Goal: Transaction & Acquisition: Purchase product/service

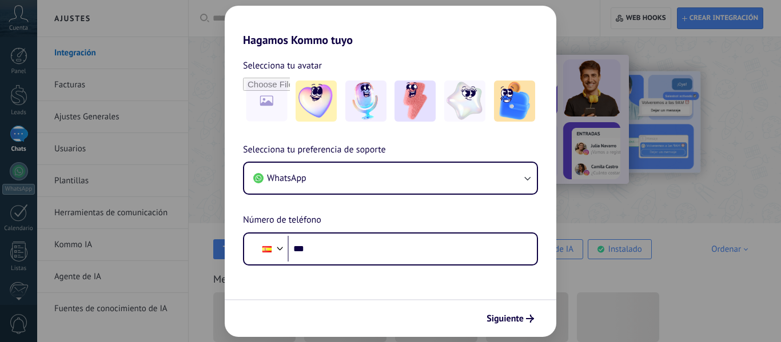
click at [591, 238] on div "Hagamos Kommo tuyo Selecciona tu avatar Selecciona tu preferencia de soporte Wh…" at bounding box center [390, 171] width 781 height 342
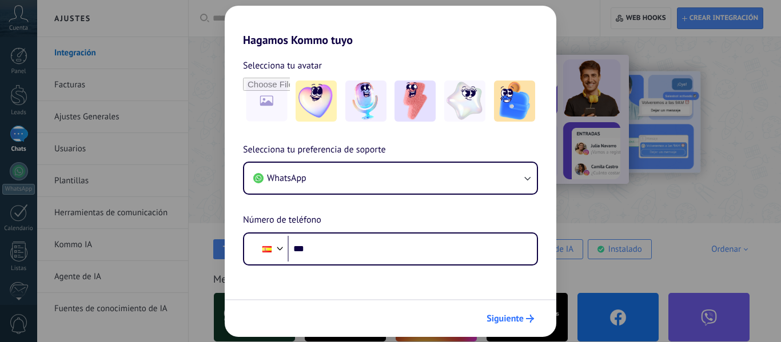
click at [517, 317] on span "Siguiente" at bounding box center [505, 319] width 37 height 8
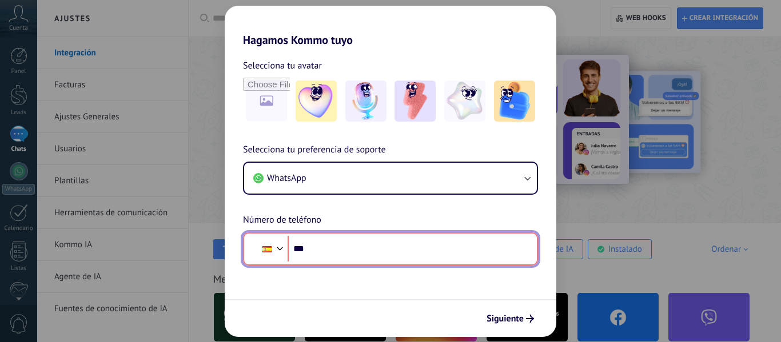
drag, startPoint x: 397, startPoint y: 254, endPoint x: 395, endPoint y: 242, distance: 12.1
click at [397, 252] on input "***" at bounding box center [408, 249] width 240 height 26
type input "**"
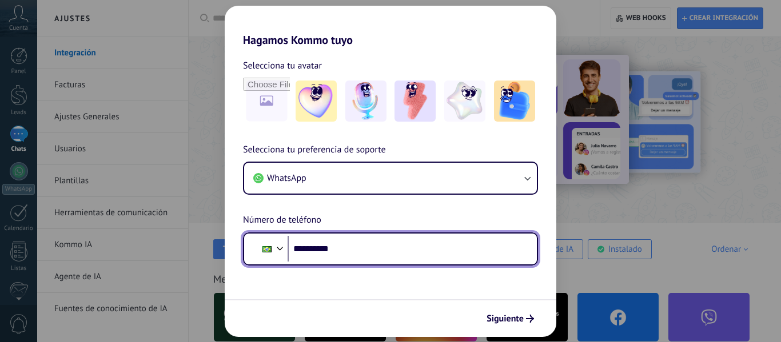
drag, startPoint x: 337, startPoint y: 250, endPoint x: 454, endPoint y: 264, distance: 117.4
click at [451, 261] on input "**********" at bounding box center [408, 249] width 240 height 26
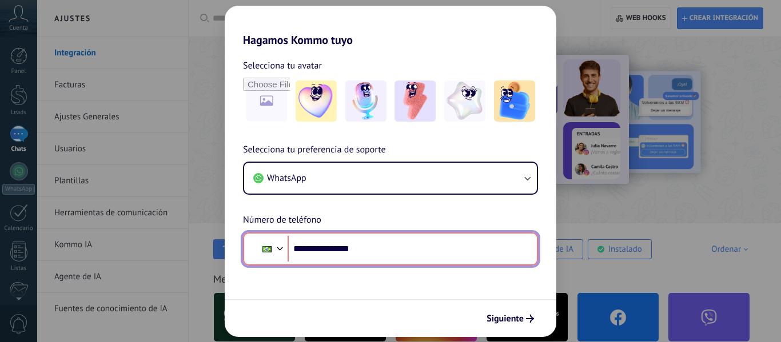
click at [330, 250] on input "**********" at bounding box center [408, 249] width 240 height 26
click at [366, 246] on input "**********" at bounding box center [408, 249] width 240 height 26
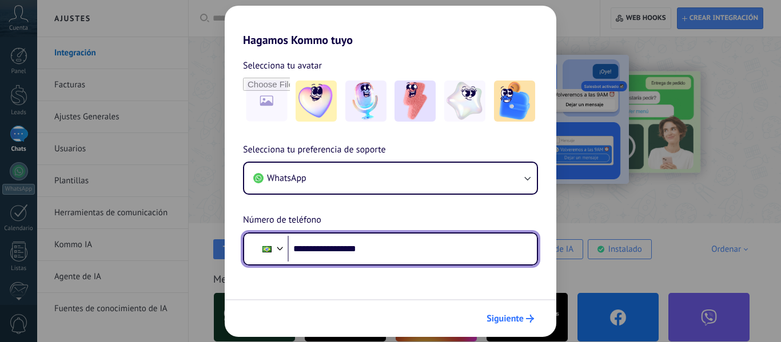
type input "**********"
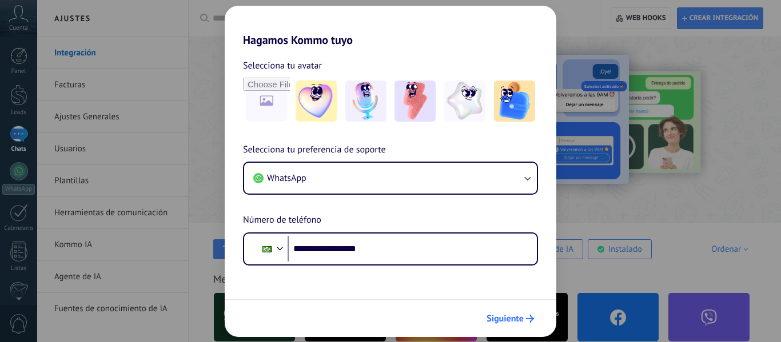
click at [506, 317] on span "Siguiente" at bounding box center [505, 319] width 37 height 8
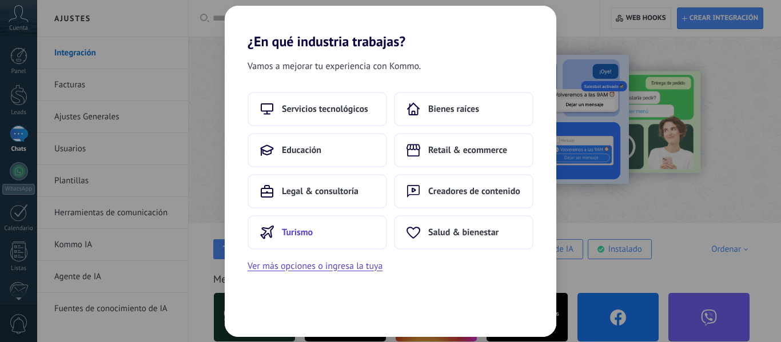
click at [313, 227] on span "Turismo" at bounding box center [297, 232] width 31 height 11
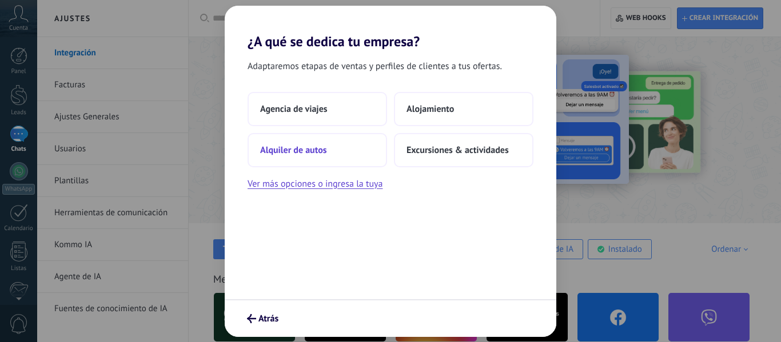
click at [333, 147] on button "Alquiler de autos" at bounding box center [317, 150] width 139 height 34
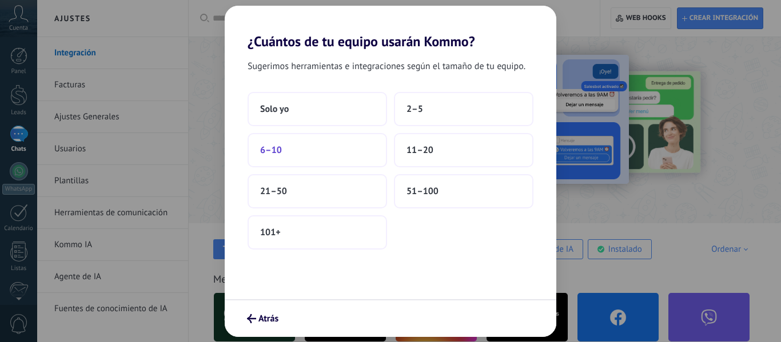
click at [278, 147] on span "6–10" at bounding box center [271, 150] width 22 height 11
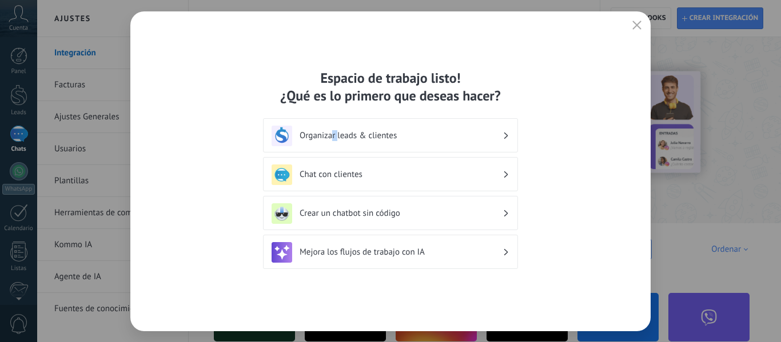
click at [337, 135] on h3 "Organizar leads & clientes" at bounding box center [401, 135] width 203 height 11
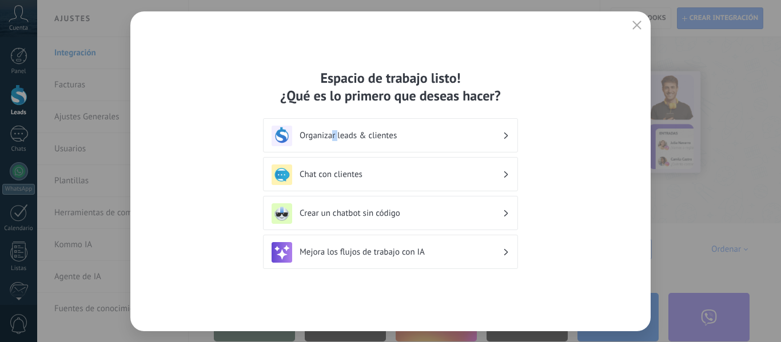
click at [306, 94] on div "Espacio de trabajo listo! ¿Qué es lo primero que deseas hacer?" at bounding box center [390, 86] width 255 height 35
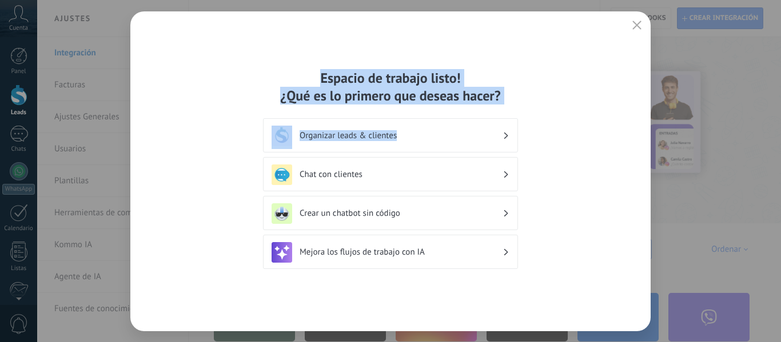
drag, startPoint x: 476, startPoint y: 99, endPoint x: 556, endPoint y: 131, distance: 86.7
click at [590, 136] on div "Espacio de trabajo listo! ¿Qué es lo primero que deseas hacer? Organizar leads …" at bounding box center [390, 171] width 520 height 320
click at [638, 27] on icon "button" at bounding box center [636, 25] width 9 height 9
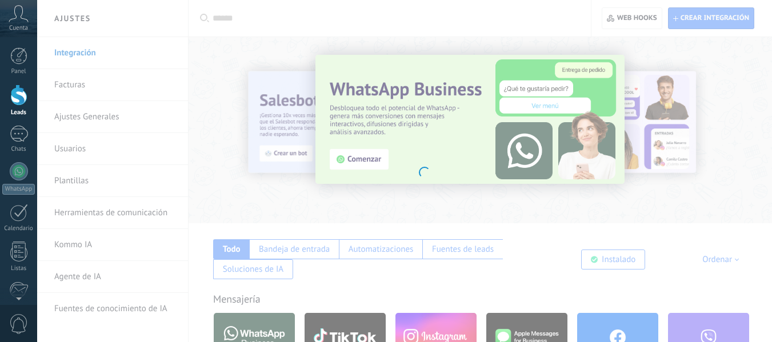
click at [98, 82] on body ".abccls-1,.abccls-2{fill-rule:evenodd}.abccls-2{fill:#fff} .abfcls-1{fill:none}…" at bounding box center [386, 171] width 772 height 342
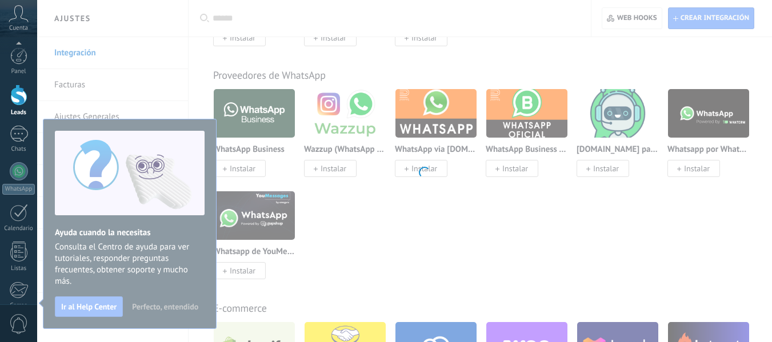
scroll to position [133, 0]
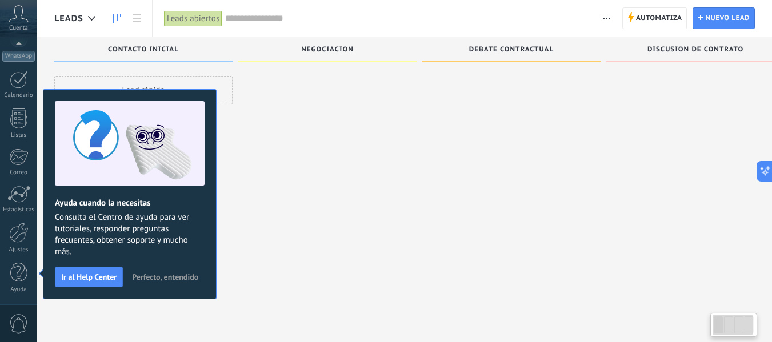
click at [154, 272] on button "Perfecto, entendido" at bounding box center [165, 277] width 77 height 17
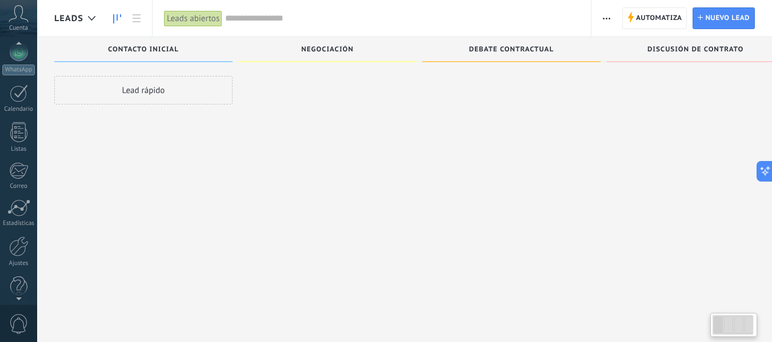
scroll to position [133, 0]
click at [19, 239] on div at bounding box center [18, 233] width 19 height 20
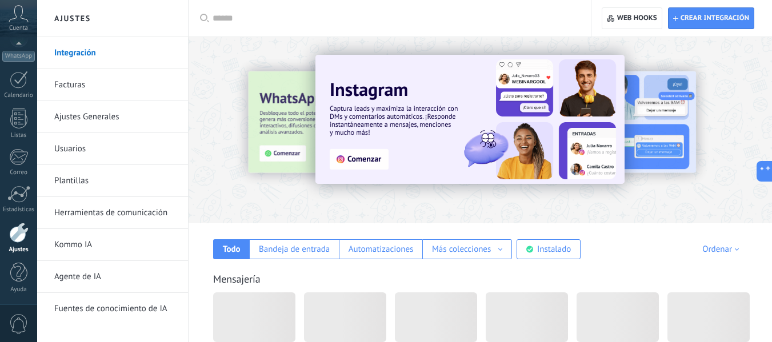
click at [128, 90] on link "Facturas" at bounding box center [115, 85] width 122 height 32
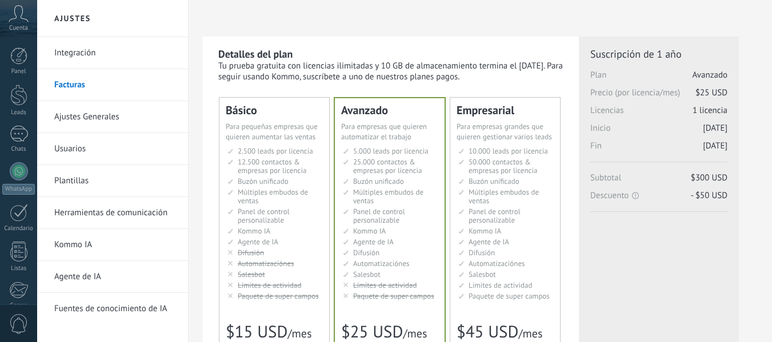
click at [288, 341] on div "for 1 user for 1 user por usuario 为1个用户 para 1 usuário untuk 1 pengguna 1 kulla…" at bounding box center [269, 346] width 86 height 11
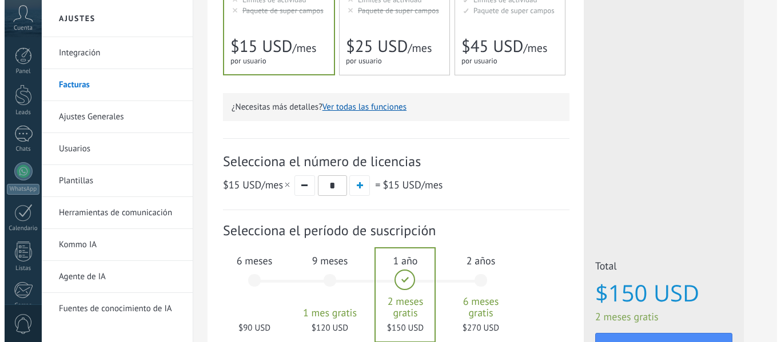
scroll to position [390, 0]
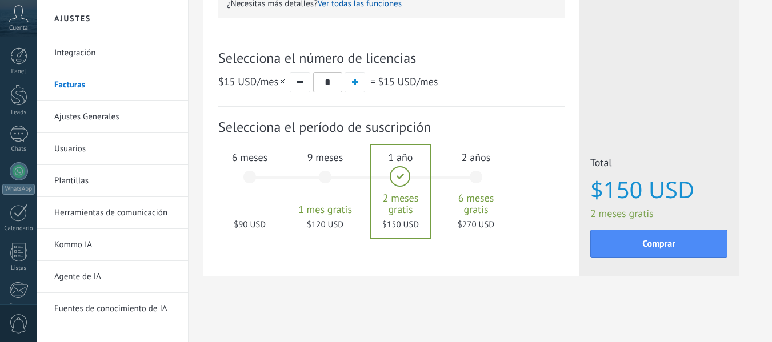
click at [273, 163] on span "6 meses" at bounding box center [250, 157] width 62 height 13
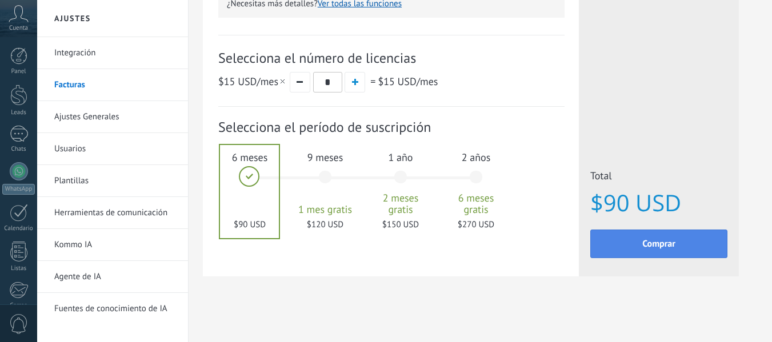
click at [668, 248] on span "Comprar" at bounding box center [659, 244] width 33 height 8
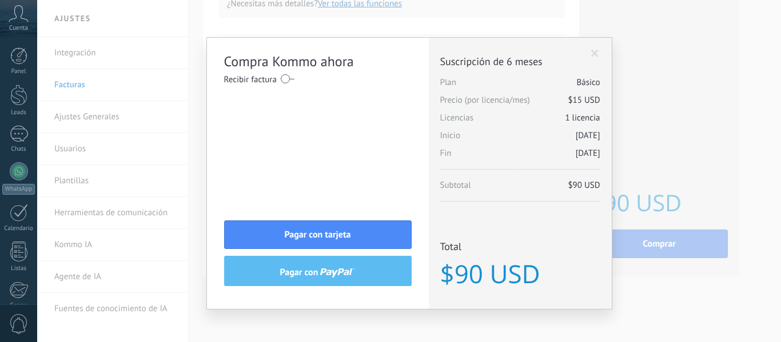
scroll to position [0, 0]
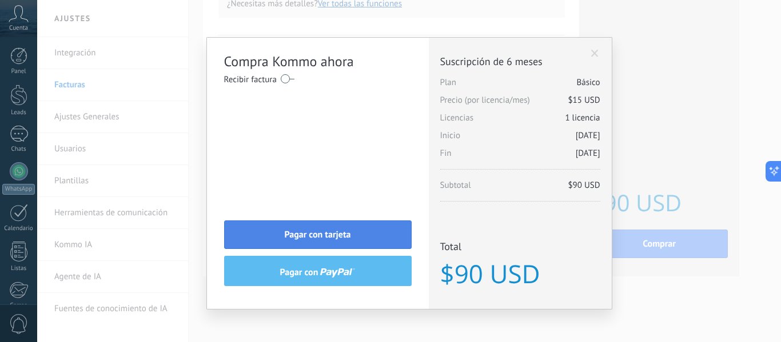
click at [366, 232] on button "Pagar con tarjeta" at bounding box center [318, 235] width 188 height 29
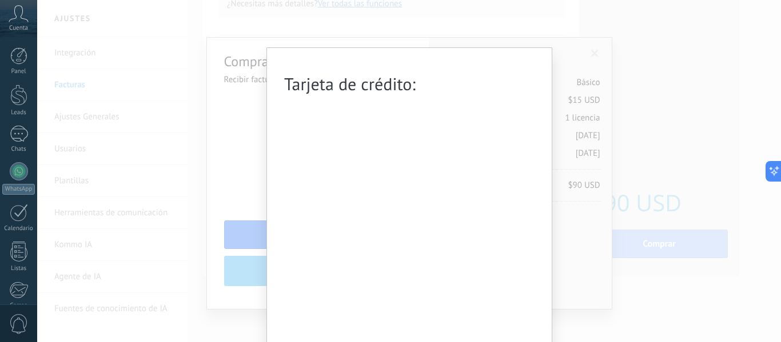
scroll to position [99, 0]
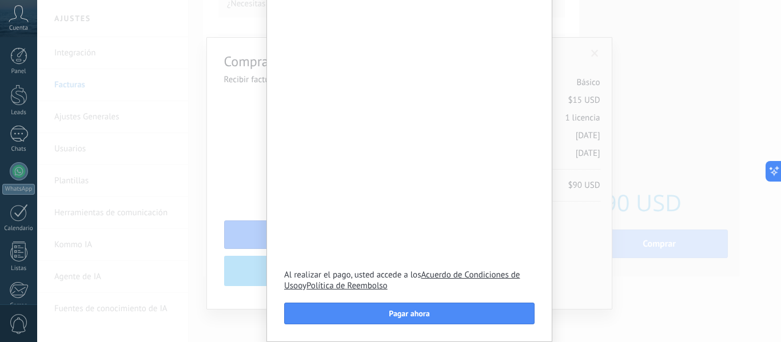
click at [227, 186] on div "Tarjeta de crédito: Al realizar el pago, usted accede a los Acuerdo de Condicio…" at bounding box center [409, 171] width 744 height 342
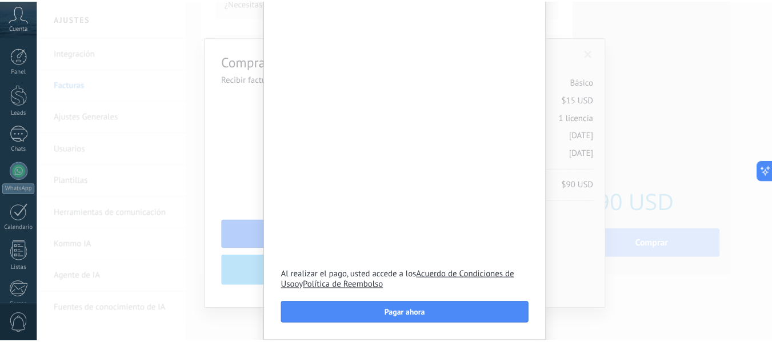
scroll to position [0, 0]
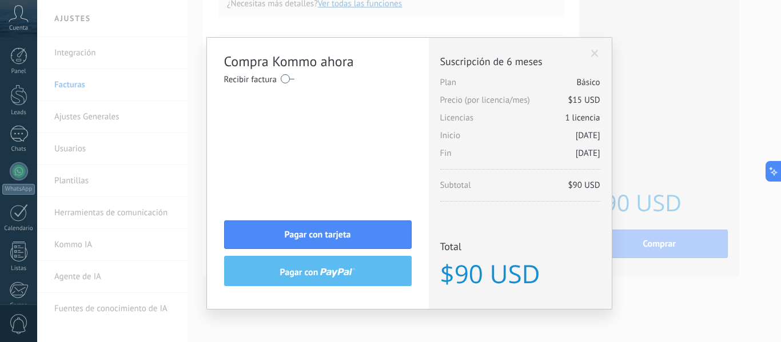
click at [171, 91] on div "Compra Kommo ahora Recibir factura Nombre completo / Nombre de la empresa País …" at bounding box center [409, 171] width 744 height 342
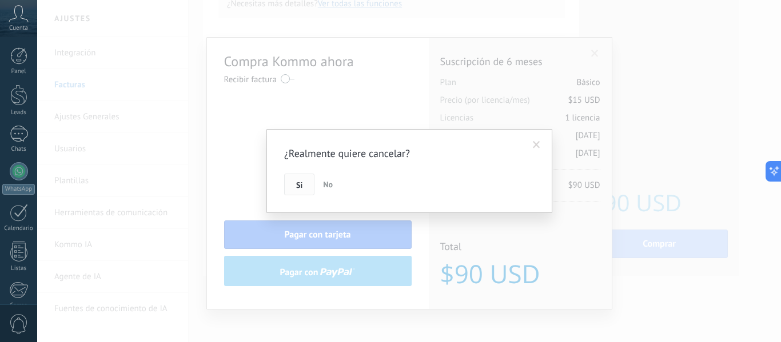
click at [303, 184] on button "Si" at bounding box center [299, 185] width 30 height 22
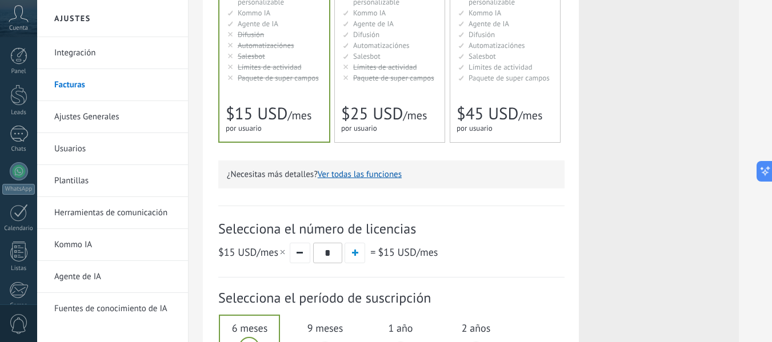
scroll to position [161, 0]
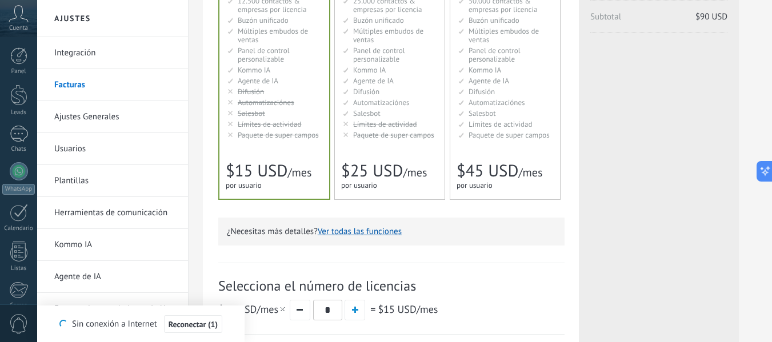
click at [732, 213] on div "Licencias adicionales Plan Básico Precio (por licencia/mes) $15 USD Nuevas lice…" at bounding box center [659, 189] width 160 height 629
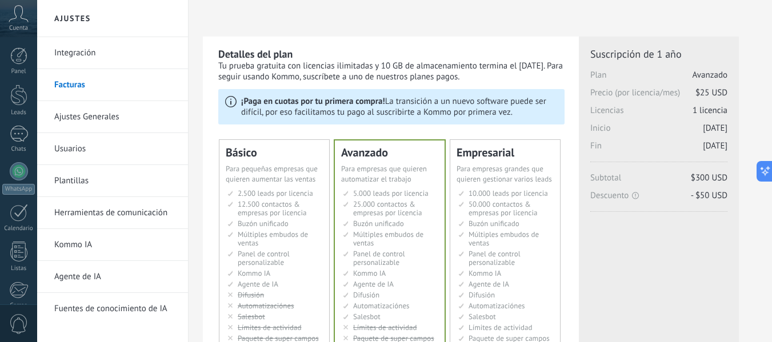
click at [281, 249] on ul "2.500 сделок на место 2.500 leads per seat 2.500 leads por licencia 添加线索和联系人 2.…" at bounding box center [275, 266] width 95 height 154
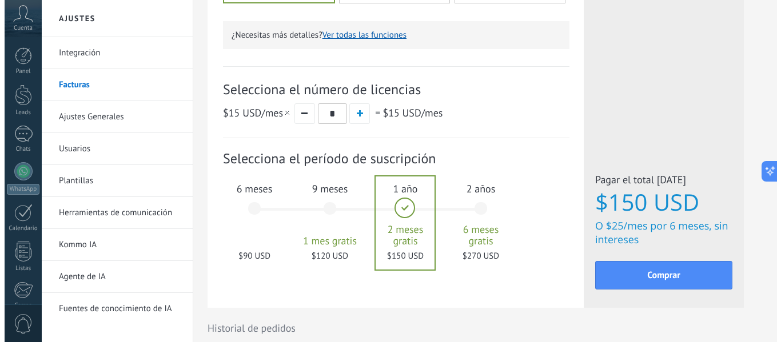
scroll to position [457, 0]
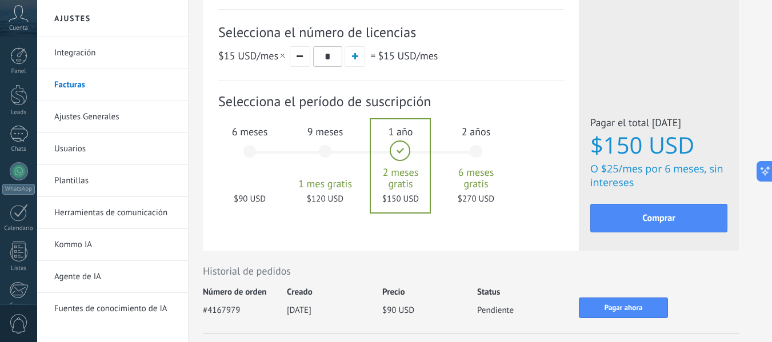
click at [291, 181] on div "1 mes 25 $ USD 2 meses 50 $ USD 3 meses 6 meses" at bounding box center [368, 159] width 226 height 92
click at [268, 177] on div "6 meses $90 USD" at bounding box center [250, 157] width 62 height 81
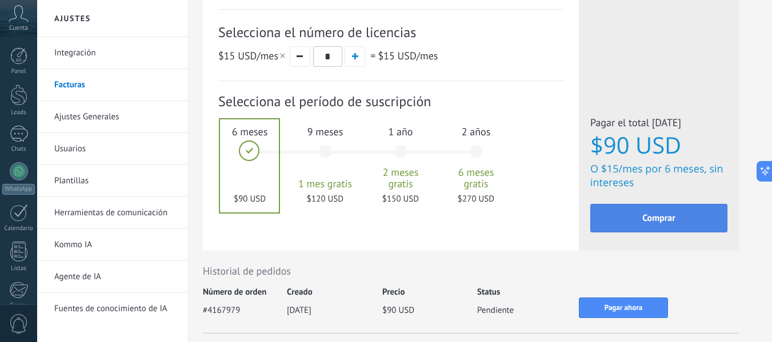
click at [624, 215] on button "Comprar" at bounding box center [659, 218] width 137 height 29
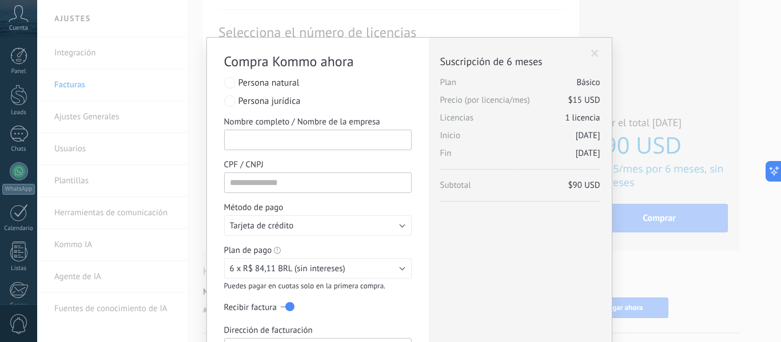
click at [328, 138] on input "Nombre completo / Nombre de la empresa" at bounding box center [318, 140] width 188 height 21
type input "**********"
click at [269, 189] on input "CPF / CNPJ" at bounding box center [318, 183] width 188 height 21
paste input "**********"
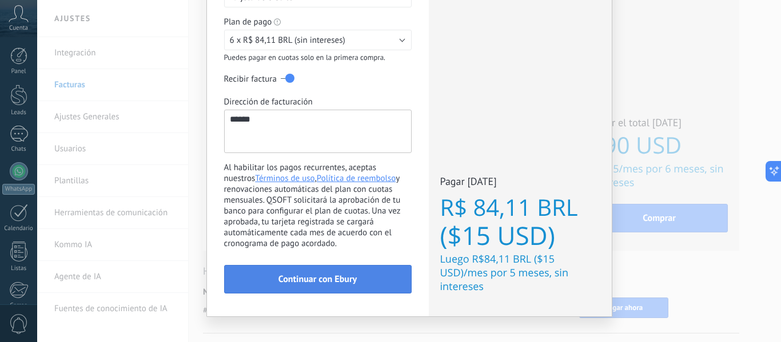
scroll to position [241, 0]
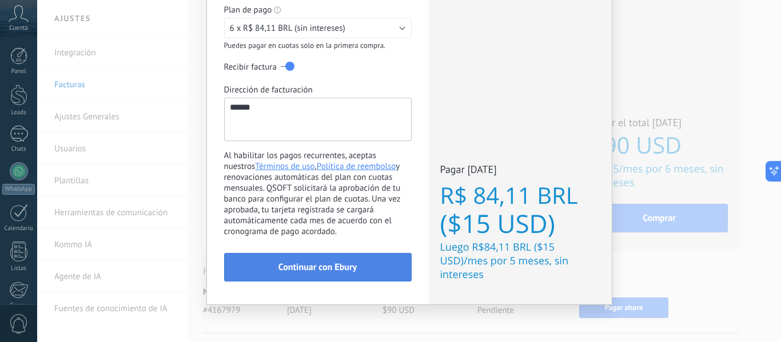
type input "**********"
click at [346, 265] on span "Continuar con Ebury" at bounding box center [317, 268] width 78 height 8
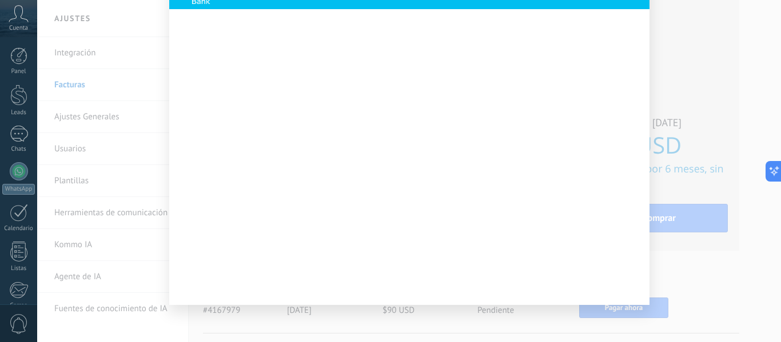
scroll to position [105, 0]
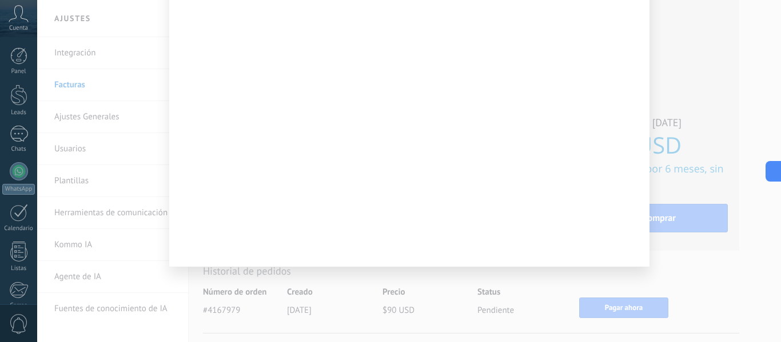
click at [690, 151] on div at bounding box center [409, 171] width 744 height 342
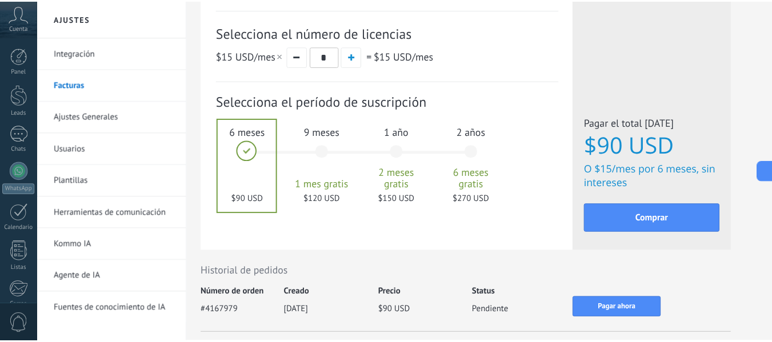
scroll to position [0, 0]
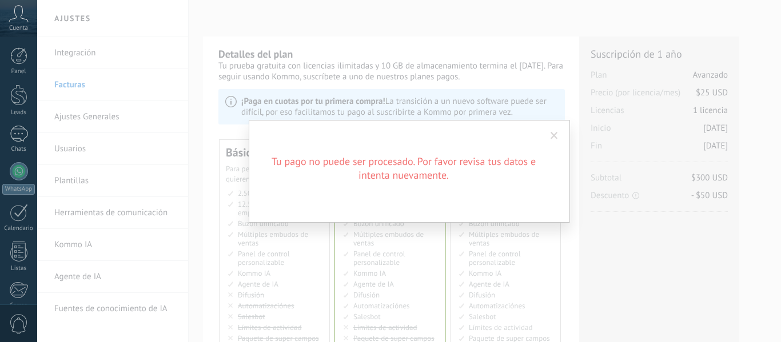
click at [614, 40] on div "Tu pago no puede ser procesado. Por favor revisa tus datos e intenta nuevamente." at bounding box center [409, 171] width 744 height 342
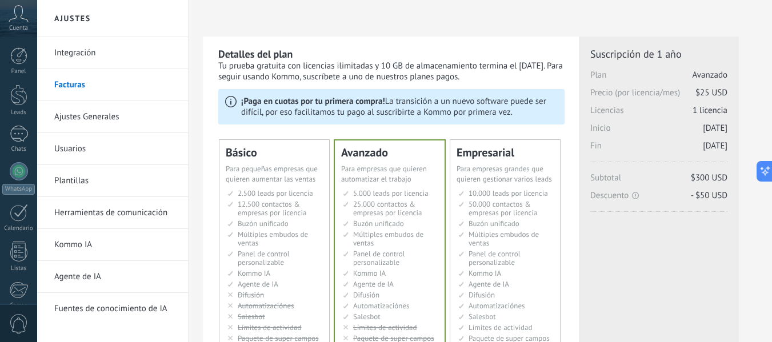
click at [260, 260] on span "Panel de control personalizable" at bounding box center [264, 258] width 52 height 18
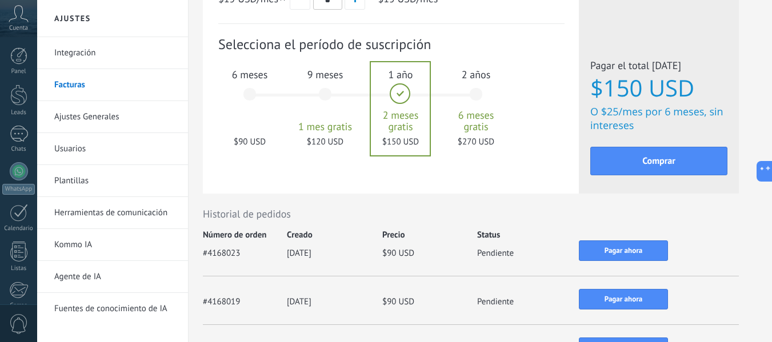
click at [253, 170] on div "Suscripción: Selecciona el período de suscripción 1 mes" at bounding box center [391, 100] width 346 height 153
click at [266, 126] on div "6 meses $90 USD" at bounding box center [250, 99] width 62 height 81
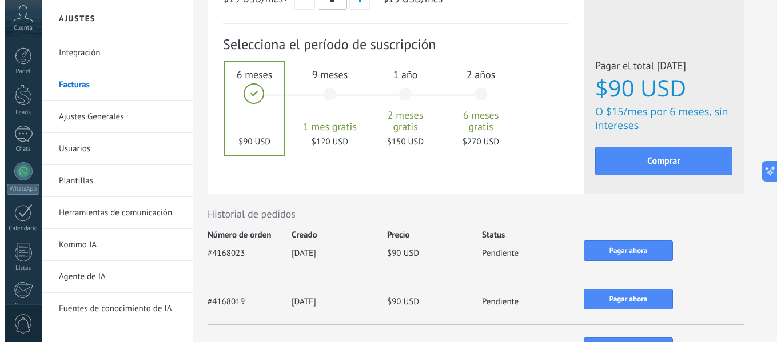
scroll to position [572, 0]
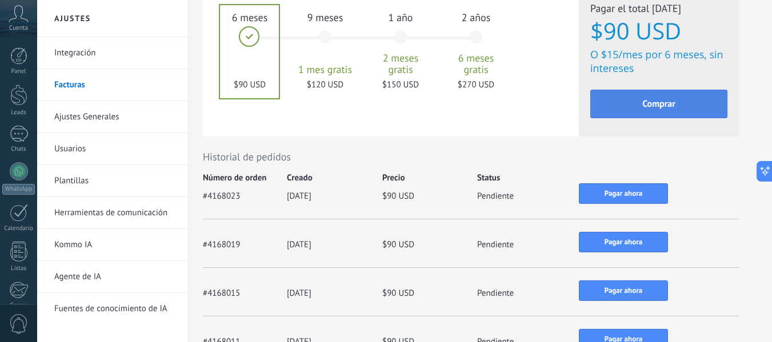
click at [643, 108] on span "Comprar" at bounding box center [659, 104] width 33 height 8
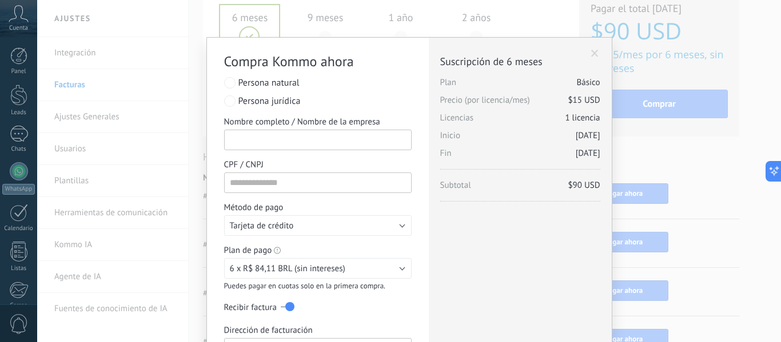
click at [276, 133] on input "Nombre completo / Nombre de la empresa" at bounding box center [318, 140] width 188 height 21
click at [290, 142] on input "Nombre completo / Nombre de la empresa" at bounding box center [318, 140] width 188 height 21
type input "**********"
click at [360, 177] on input "CPF / CNPJ" at bounding box center [318, 183] width 188 height 21
paste input "**********"
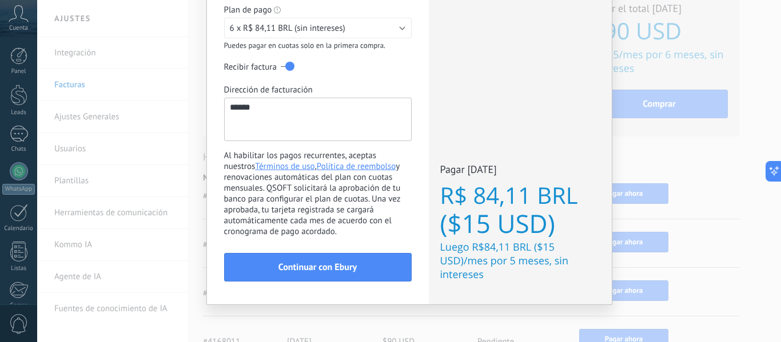
scroll to position [126, 0]
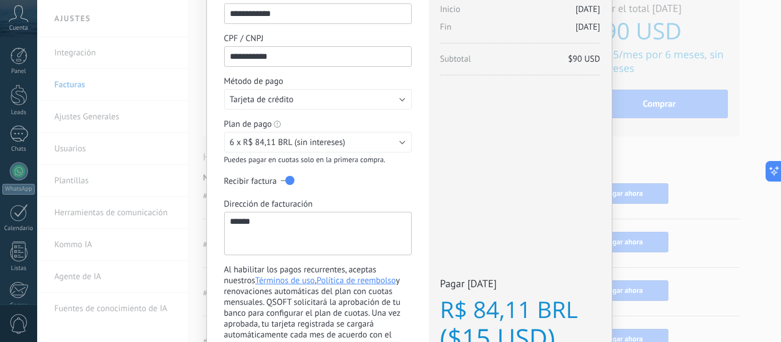
type input "**********"
click at [294, 142] on span "6 x R$ 84,11 BRL (sin intereses)" at bounding box center [287, 142] width 115 height 11
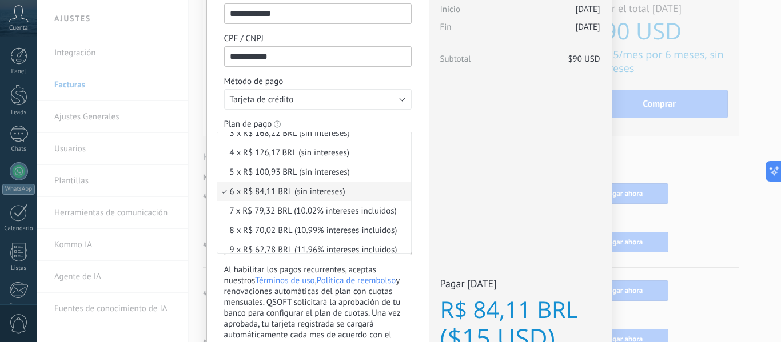
scroll to position [0, 0]
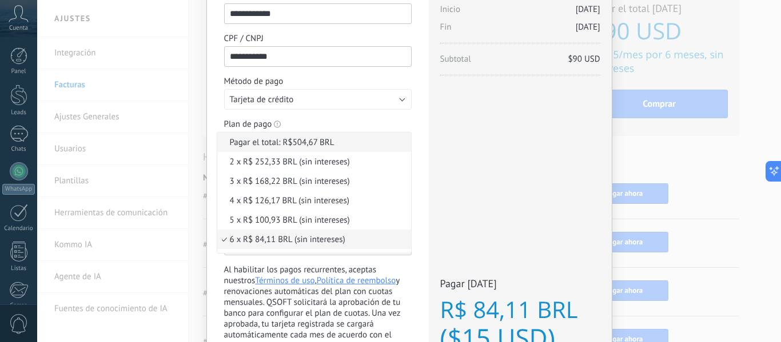
click at [282, 145] on span "Pagar el total: R$504,67 BRL" at bounding box center [312, 142] width 190 height 11
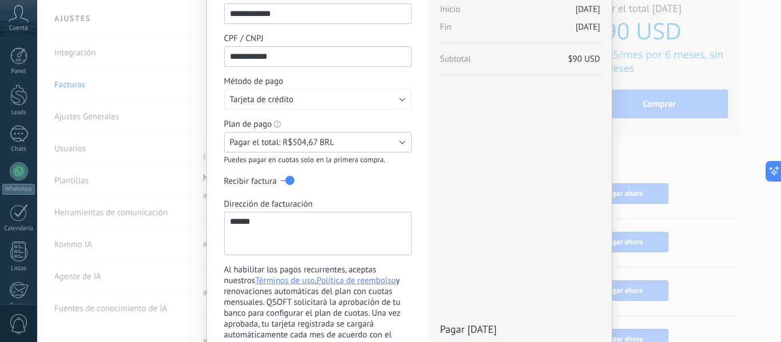
scroll to position [241, 0]
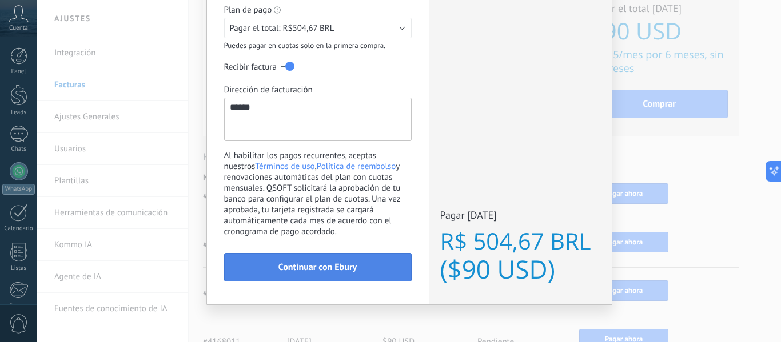
click at [343, 262] on button "Continuar con Ebury" at bounding box center [318, 267] width 188 height 29
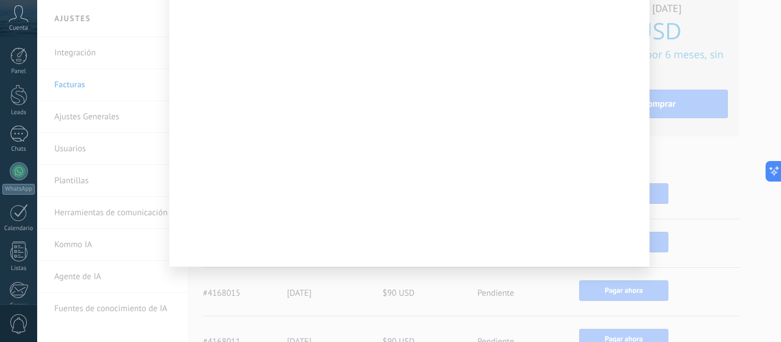
scroll to position [47, 0]
